Goal: Transaction & Acquisition: Purchase product/service

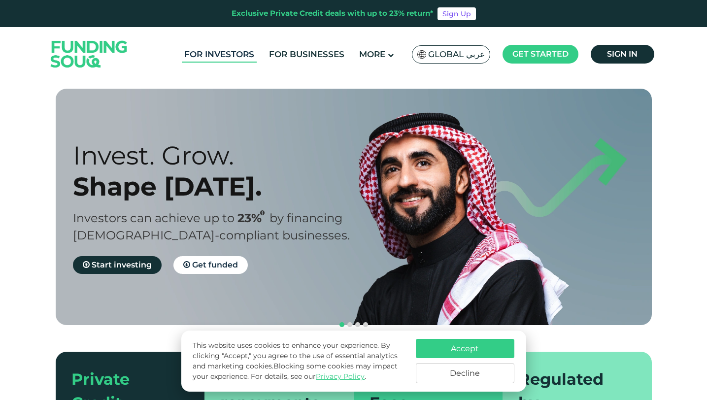
click at [213, 53] on link "For Investors" at bounding box center [219, 54] width 75 height 16
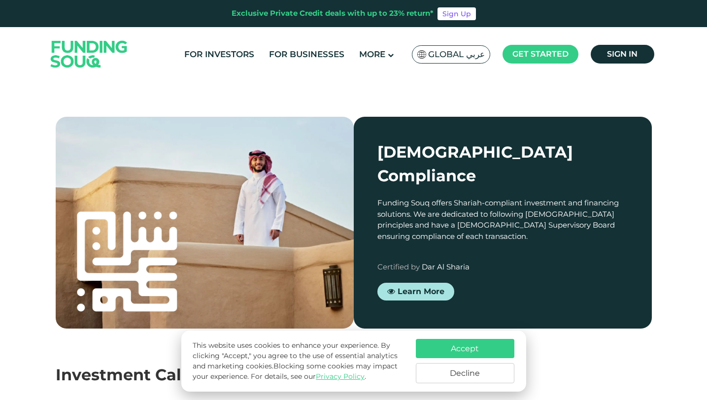
scroll to position [799, 0]
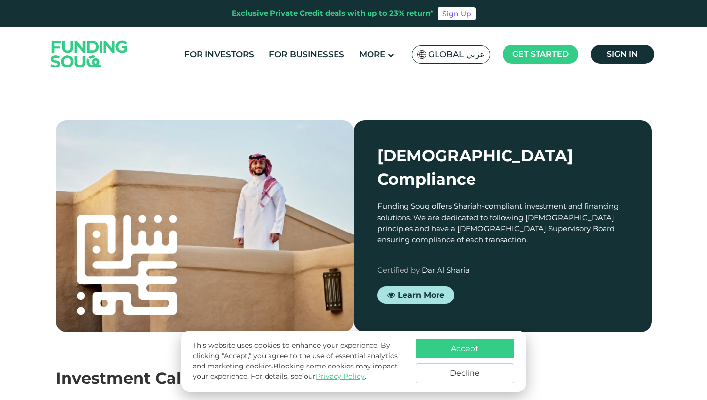
click at [196, 18] on link "Explore our opportunities" at bounding box center [138, 9] width 134 height 18
